Goal: Task Accomplishment & Management: Use online tool/utility

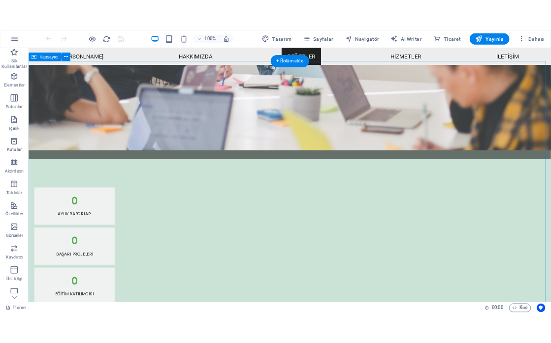
scroll to position [738, 0]
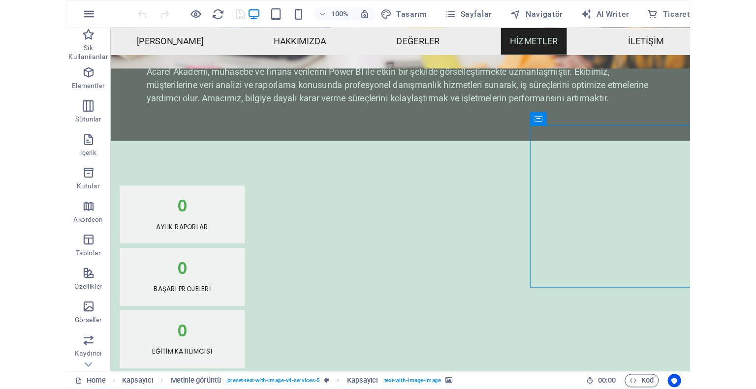
scroll to position [773, 0]
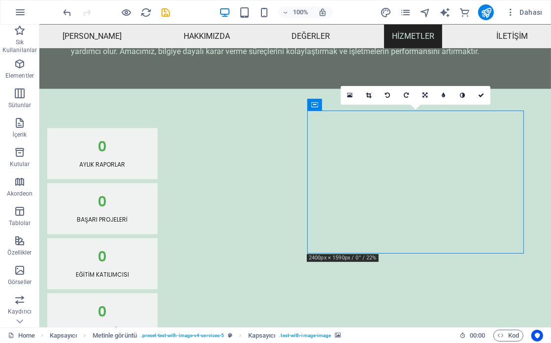
drag, startPoint x: 425, startPoint y: 212, endPoint x: 397, endPoint y: 214, distance: 28.1
drag, startPoint x: 397, startPoint y: 214, endPoint x: 450, endPoint y: 217, distance: 53.3
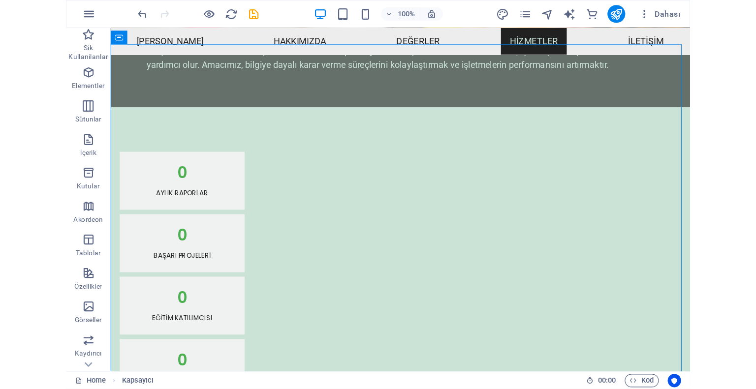
scroll to position [738, 0]
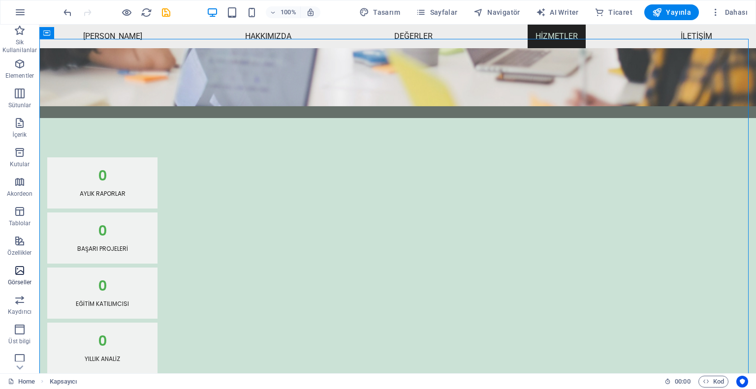
click at [21, 275] on icon "button" at bounding box center [20, 271] width 12 height 12
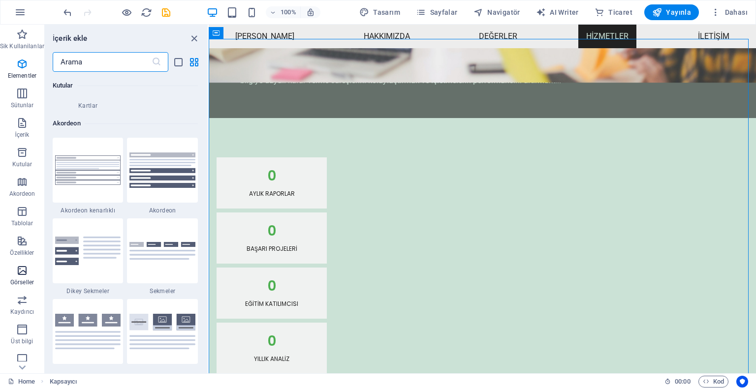
scroll to position [4989, 0]
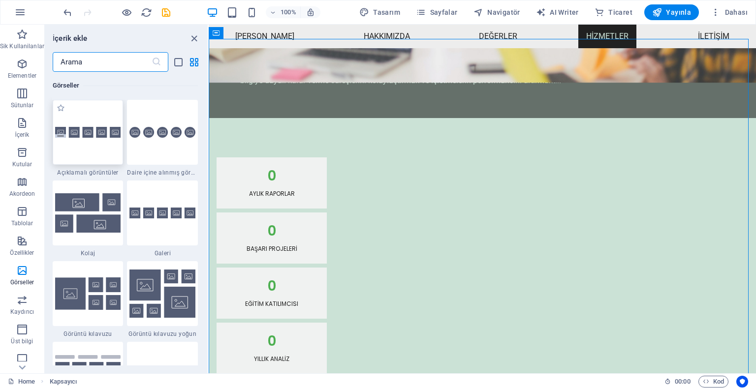
click at [85, 145] on div at bounding box center [88, 132] width 71 height 65
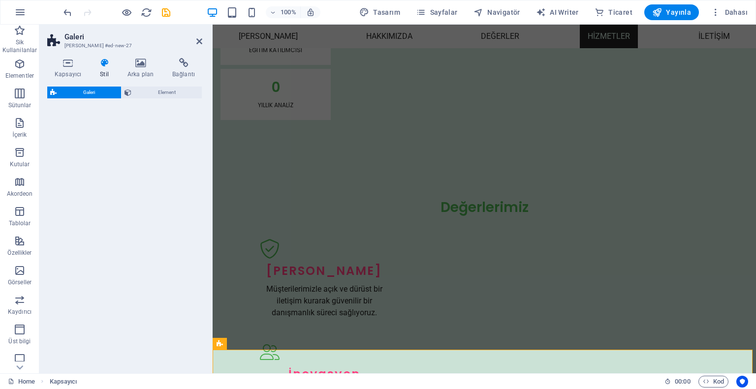
select select "rem"
select select "preset-gallery-v3-captions"
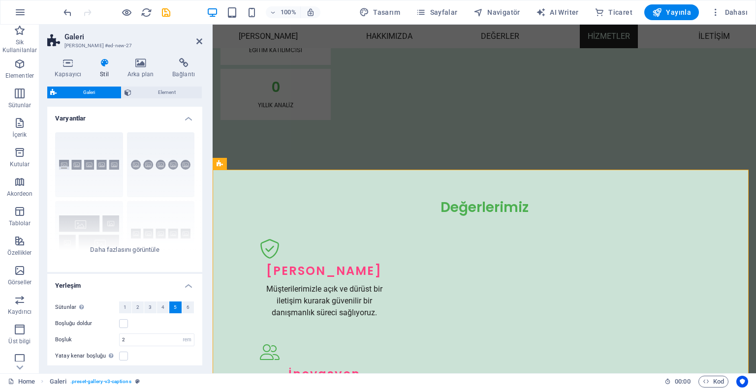
scroll to position [1196, 0]
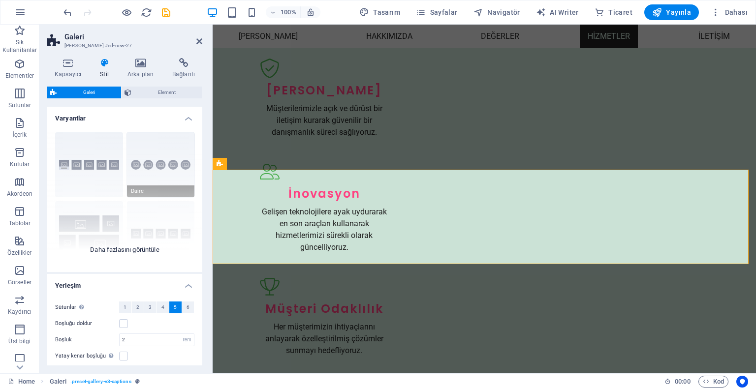
click at [158, 176] on div "Açıklamalar Daire Kolaj Varsayılan Kılavuz Kılavuz kaydırıldı" at bounding box center [124, 198] width 155 height 148
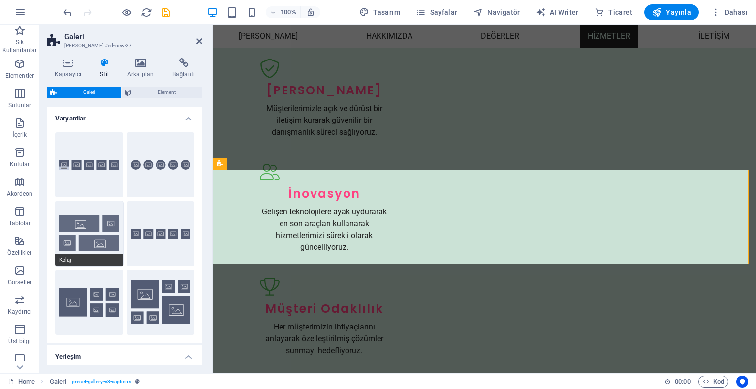
click at [98, 247] on button "Kolaj" at bounding box center [89, 233] width 68 height 65
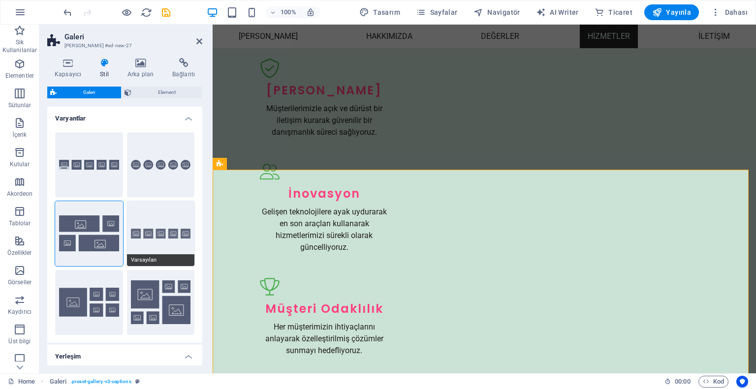
click at [139, 245] on button "Varsayılan" at bounding box center [161, 233] width 68 height 65
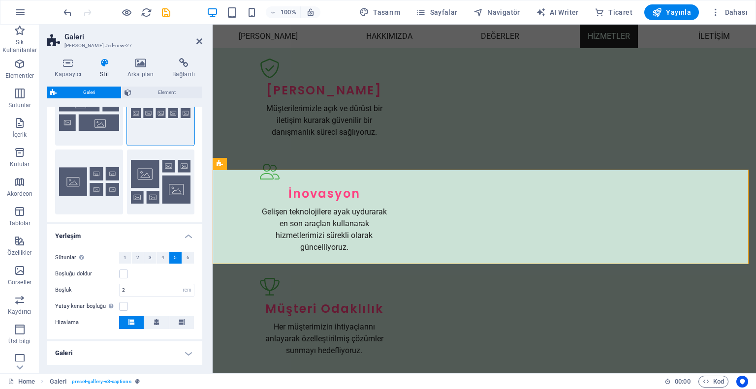
scroll to position [148, 0]
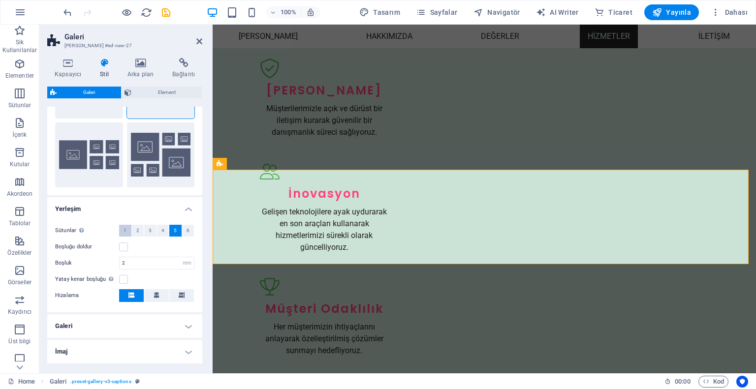
click at [124, 229] on span "1" at bounding box center [124, 231] width 3 height 12
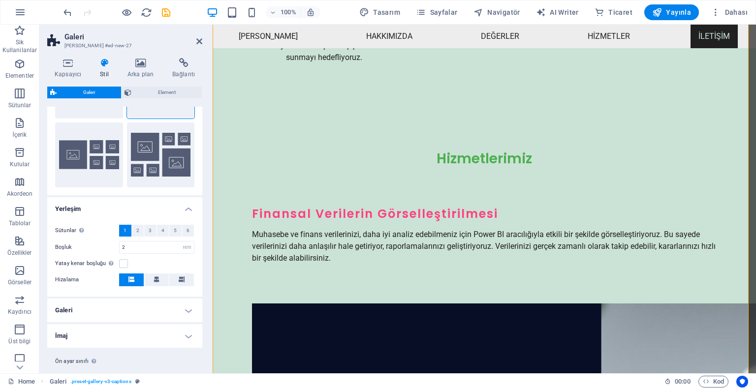
scroll to position [1491, 0]
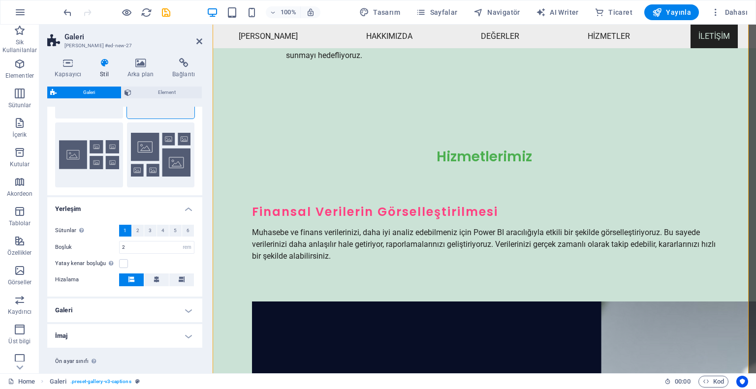
click at [126, 230] on span "1" at bounding box center [124, 231] width 3 height 12
click at [15, 330] on icon "button" at bounding box center [20, 330] width 12 height 12
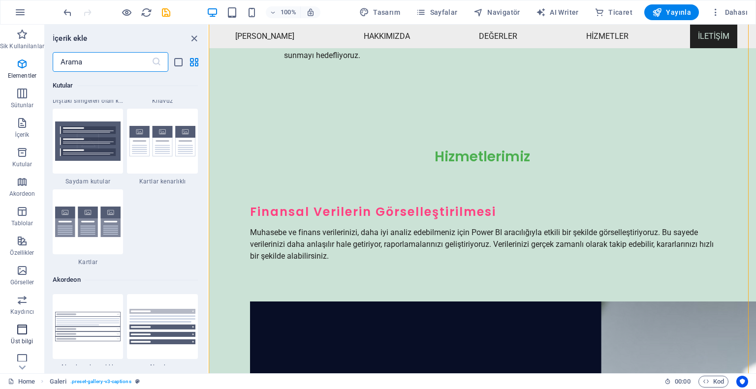
scroll to position [5925, 0]
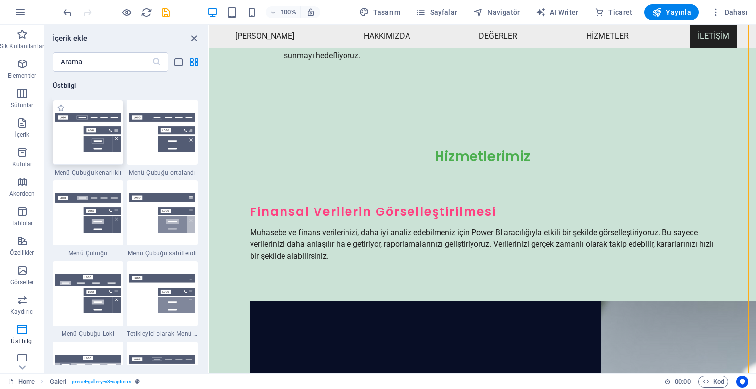
click at [88, 131] on img at bounding box center [88, 133] width 66 height 40
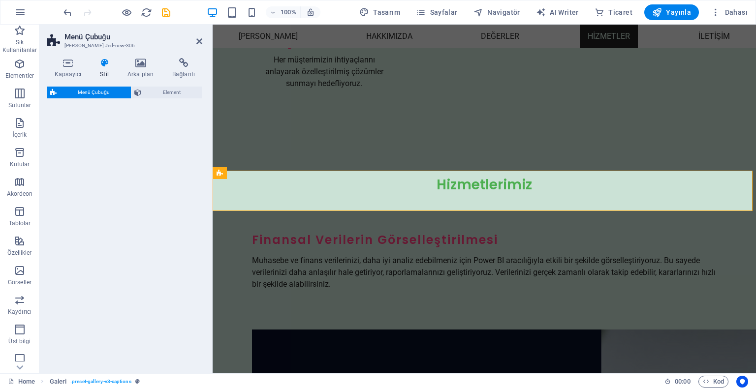
select select "rem"
select select "preset-menu-v2-border"
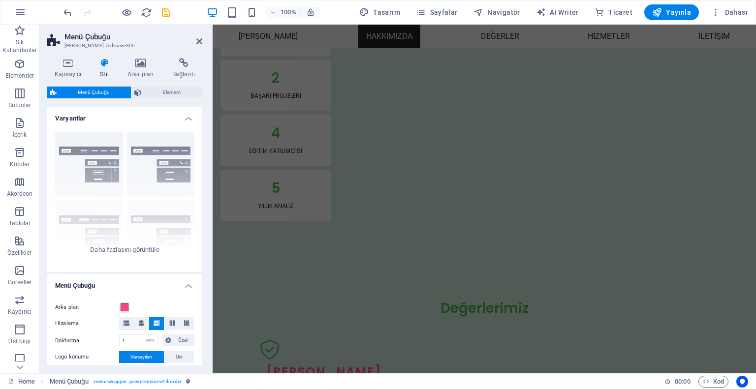
scroll to position [0, 0]
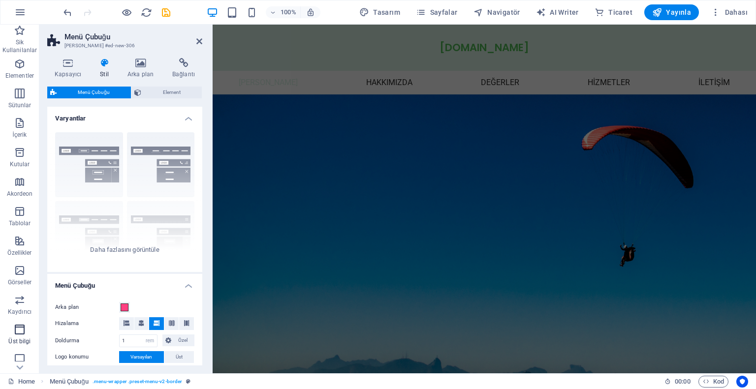
click at [24, 337] on span "Üst bilgi" at bounding box center [19, 336] width 39 height 24
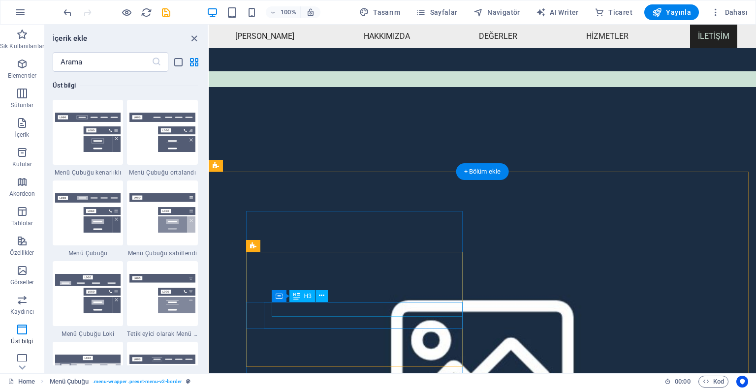
scroll to position [4503, 0]
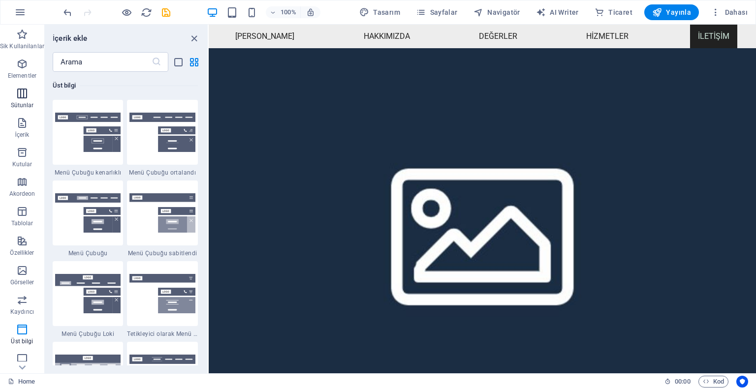
click at [19, 101] on span "Sütunlar" at bounding box center [22, 100] width 44 height 24
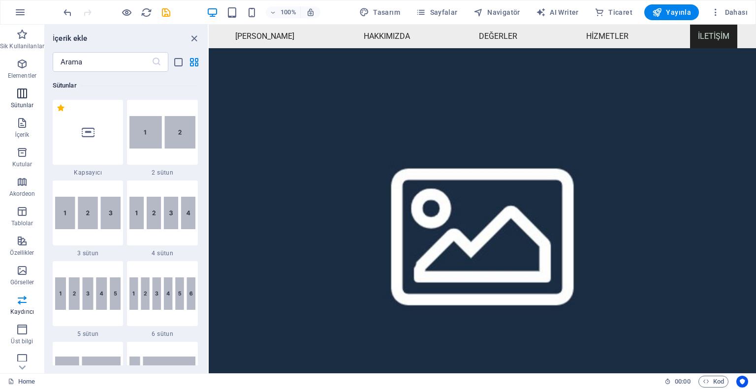
scroll to position [487, 0]
click at [166, 130] on img at bounding box center [162, 132] width 66 height 32
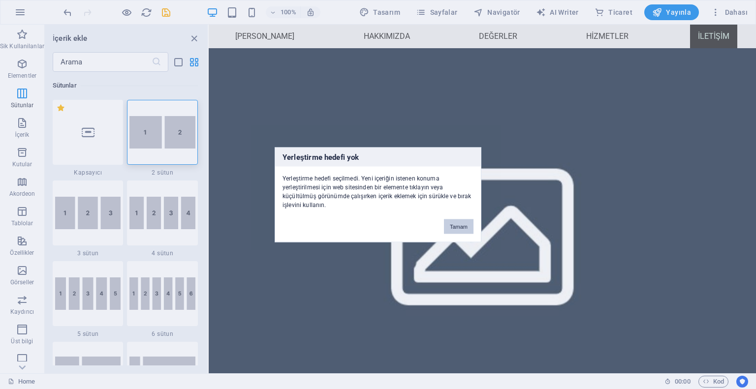
drag, startPoint x: 470, startPoint y: 227, endPoint x: 262, endPoint y: 165, distance: 217.6
click at [470, 227] on button "Tamam" at bounding box center [459, 226] width 30 height 15
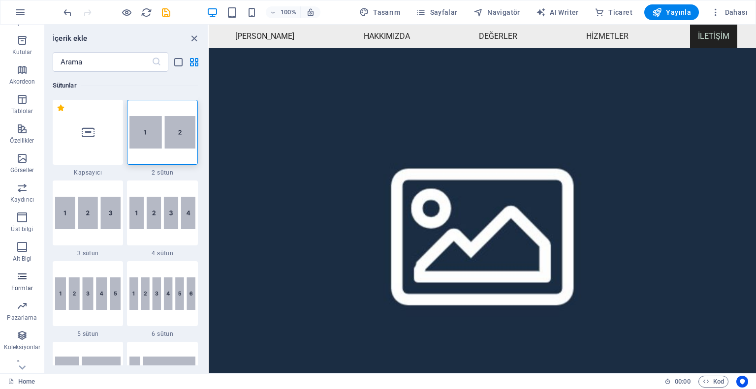
scroll to position [123, 0]
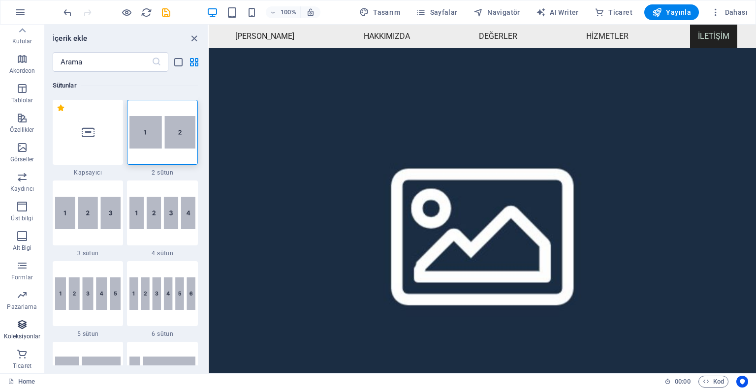
click at [18, 327] on icon "button" at bounding box center [22, 325] width 12 height 12
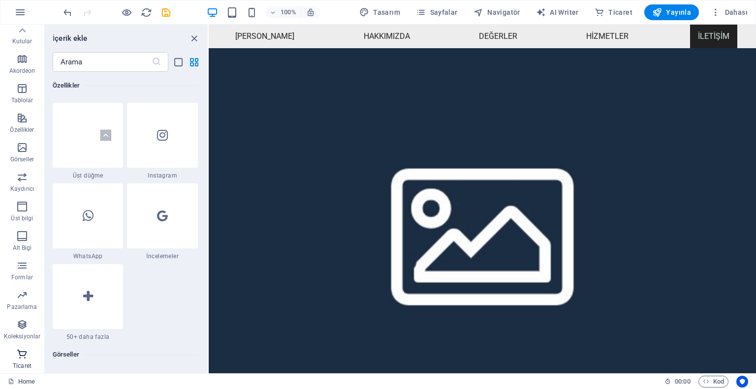
scroll to position [9007, 0]
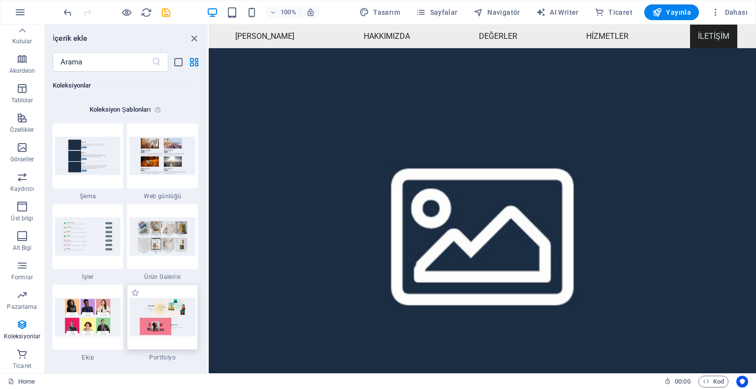
click at [142, 321] on img at bounding box center [162, 317] width 66 height 38
click at [80, 309] on img at bounding box center [88, 317] width 66 height 38
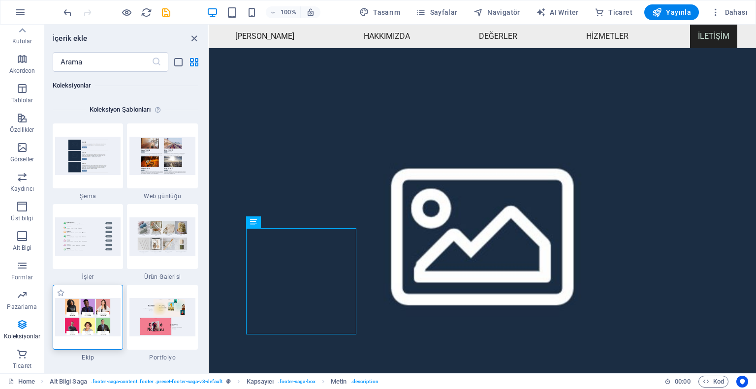
click at [85, 314] on img at bounding box center [88, 317] width 66 height 38
drag, startPoint x: 232, startPoint y: 144, endPoint x: 435, endPoint y: 180, distance: 205.9
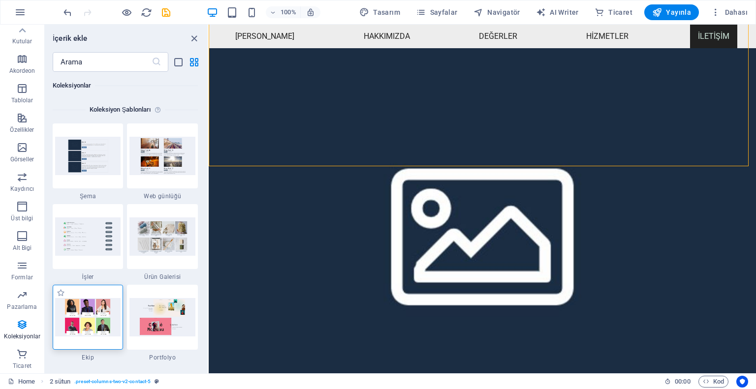
click at [85, 302] on img at bounding box center [88, 317] width 66 height 38
click at [59, 292] on label "1 Star" at bounding box center [61, 293] width 8 height 8
click at [57, 298] on input "1 Star" at bounding box center [56, 298] width 0 height 0
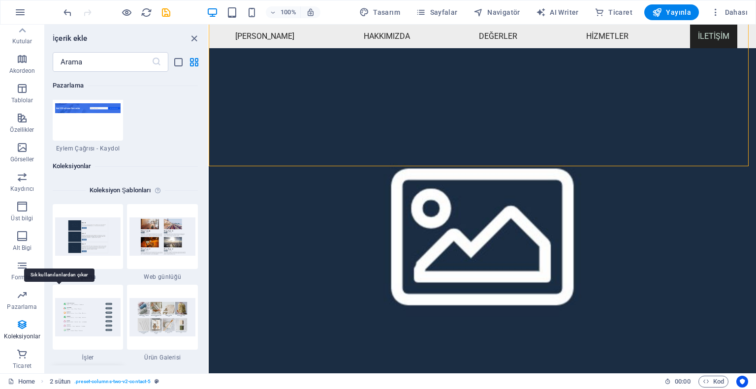
scroll to position [9088, 0]
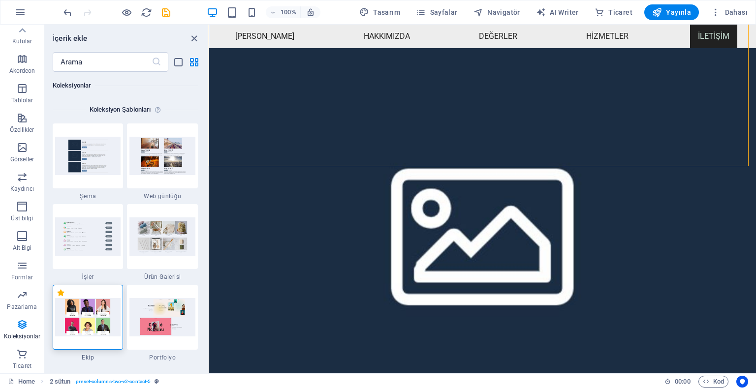
click at [59, 292] on label "1 Star" at bounding box center [61, 293] width 8 height 8
click at [57, 298] on input "1 Star" at bounding box center [56, 298] width 0 height 0
radio input "false"
click at [85, 218] on img at bounding box center [88, 236] width 66 height 38
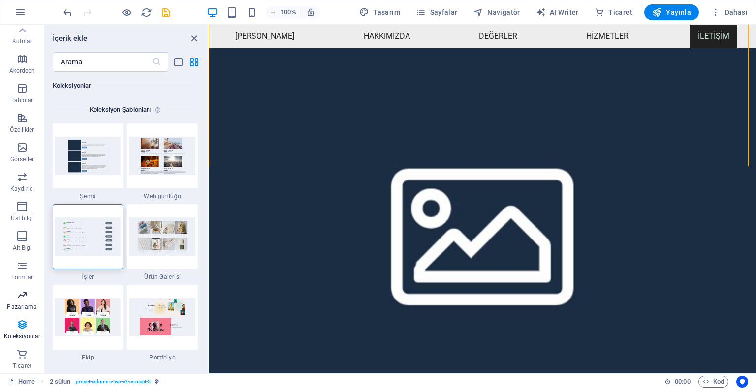
click at [21, 296] on icon "button" at bounding box center [22, 295] width 12 height 12
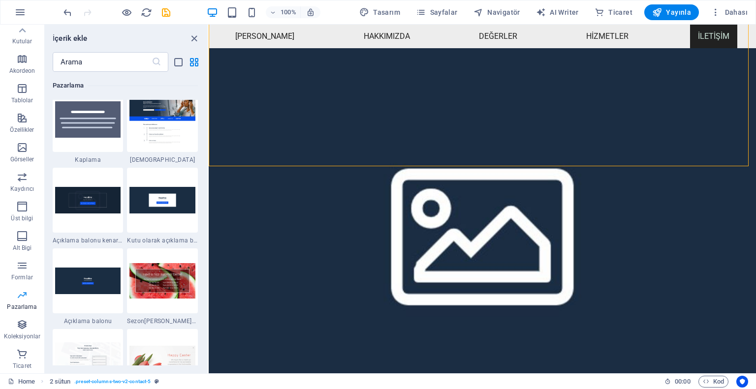
scroll to position [8014, 0]
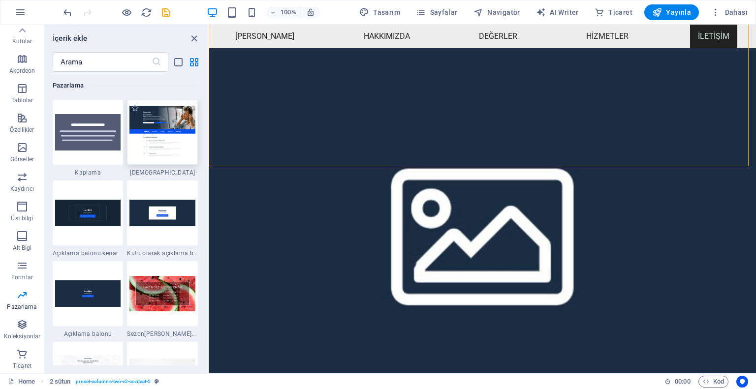
click at [157, 122] on img at bounding box center [162, 132] width 66 height 53
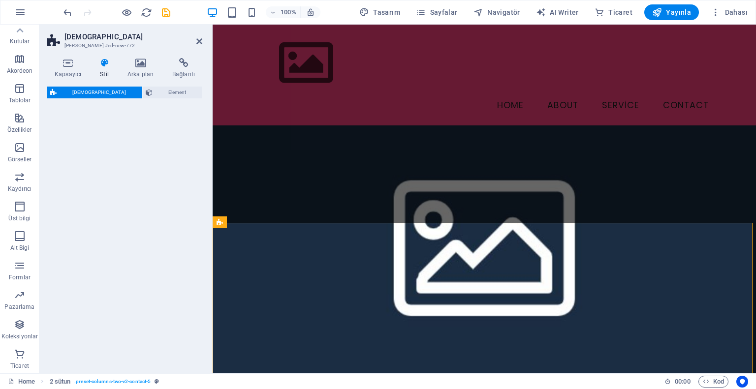
click at [157, 122] on div "Fonik Element" at bounding box center [124, 226] width 155 height 279
select select "%"
select select "rem"
select select "px"
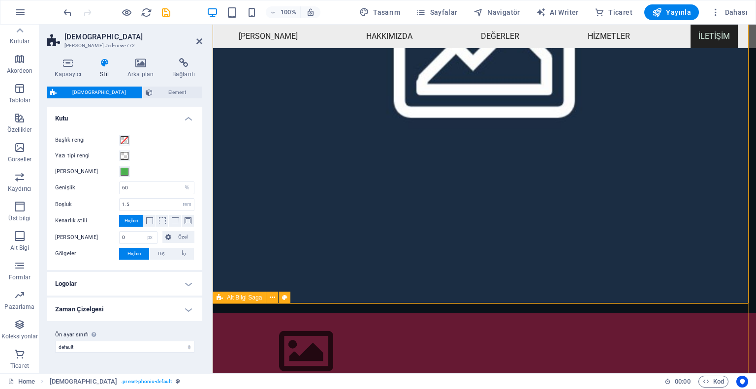
scroll to position [5266, 0]
